Goal: Browse casually: Explore the website without a specific task or goal

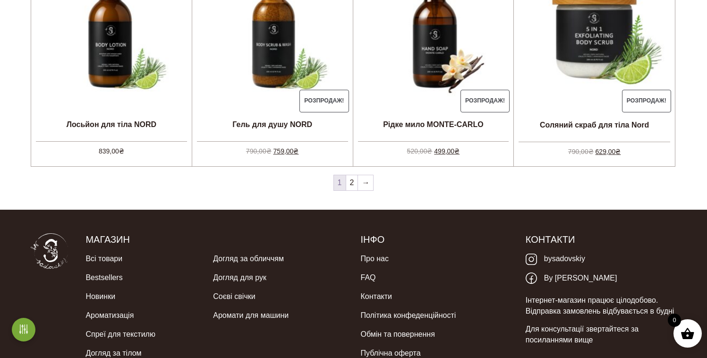
scroll to position [1005, 0]
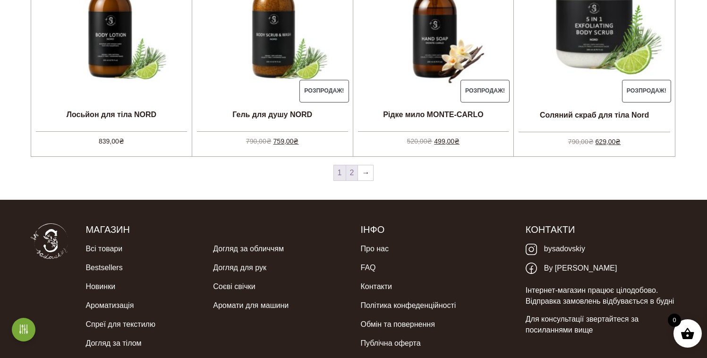
click at [352, 169] on link "2" at bounding box center [352, 172] width 12 height 15
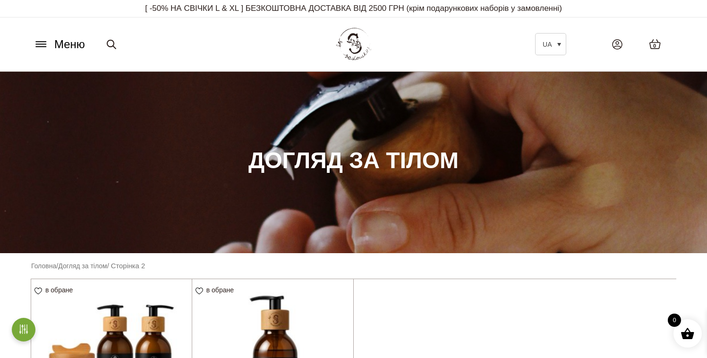
click at [350, 41] on img at bounding box center [353, 45] width 41 height 40
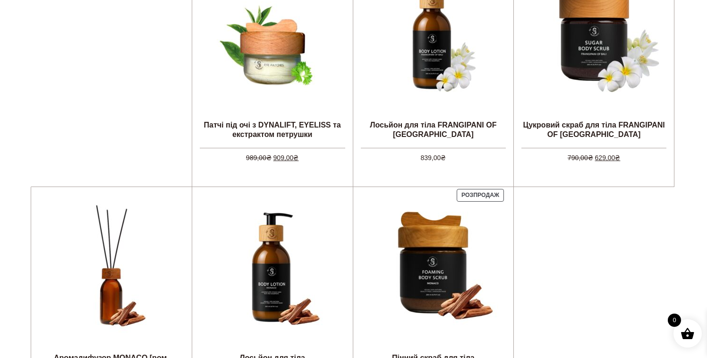
scroll to position [381, 0]
